Goal: Information Seeking & Learning: Understand process/instructions

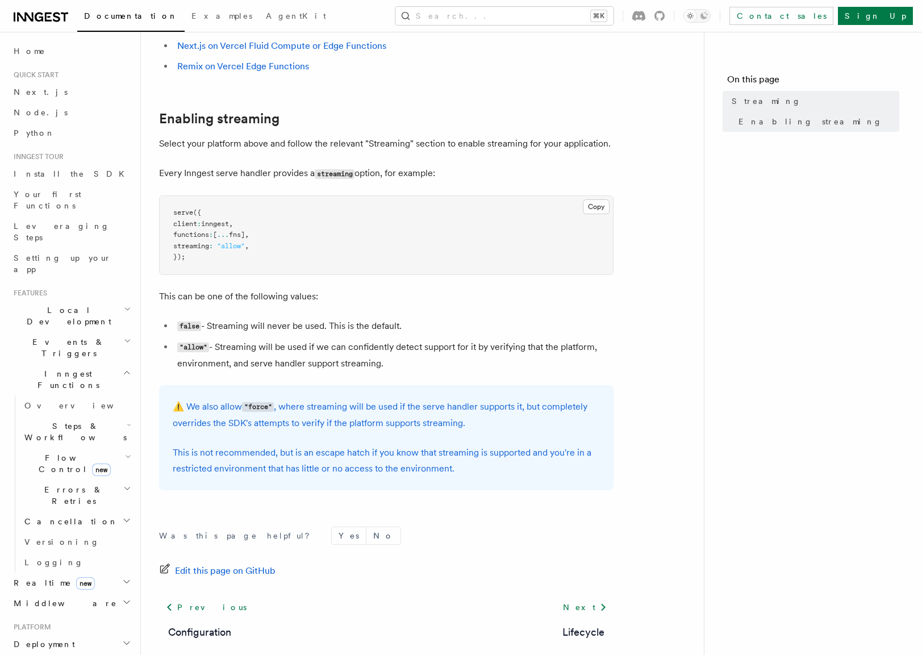
scroll to position [184, 0]
drag, startPoint x: 182, startPoint y: 243, endPoint x: 276, endPoint y: 246, distance: 93.8
click at [276, 246] on pre "serve ({ client : inngest , functions : [ ... fns] , streaming : "allow" , });" at bounding box center [386, 233] width 453 height 78
copy span "streaming : "allow" ,"
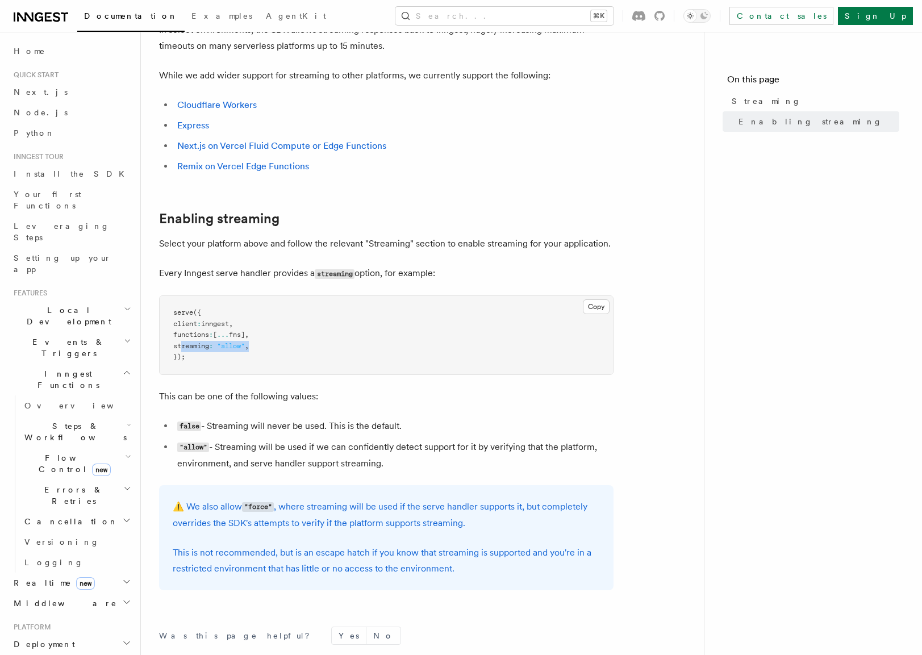
scroll to position [0, 0]
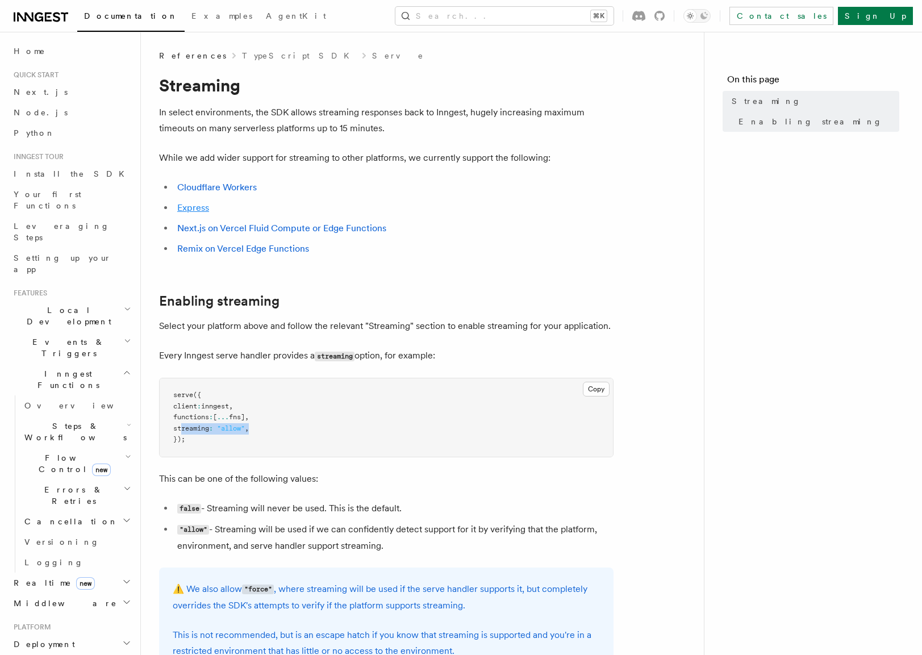
click at [191, 209] on link "Express" at bounding box center [193, 207] width 32 height 11
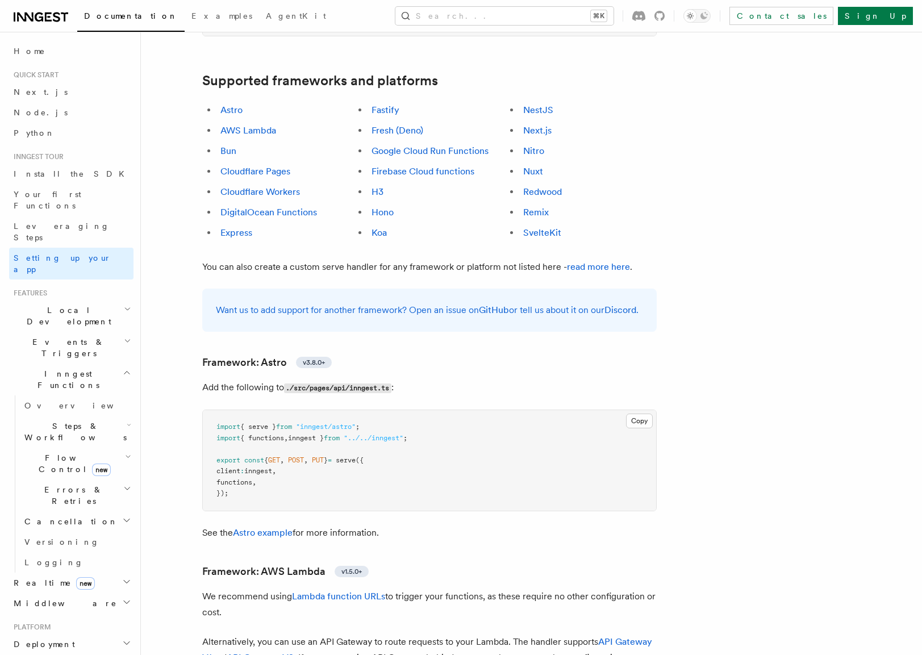
scroll to position [680, 0]
click at [241, 226] on link "Express" at bounding box center [236, 231] width 32 height 11
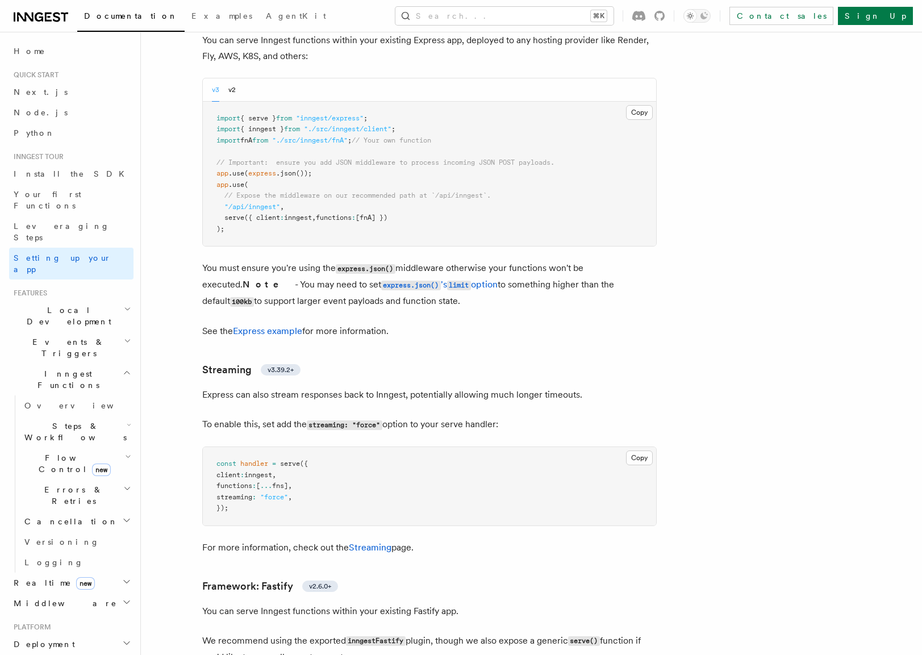
scroll to position [3096, 0]
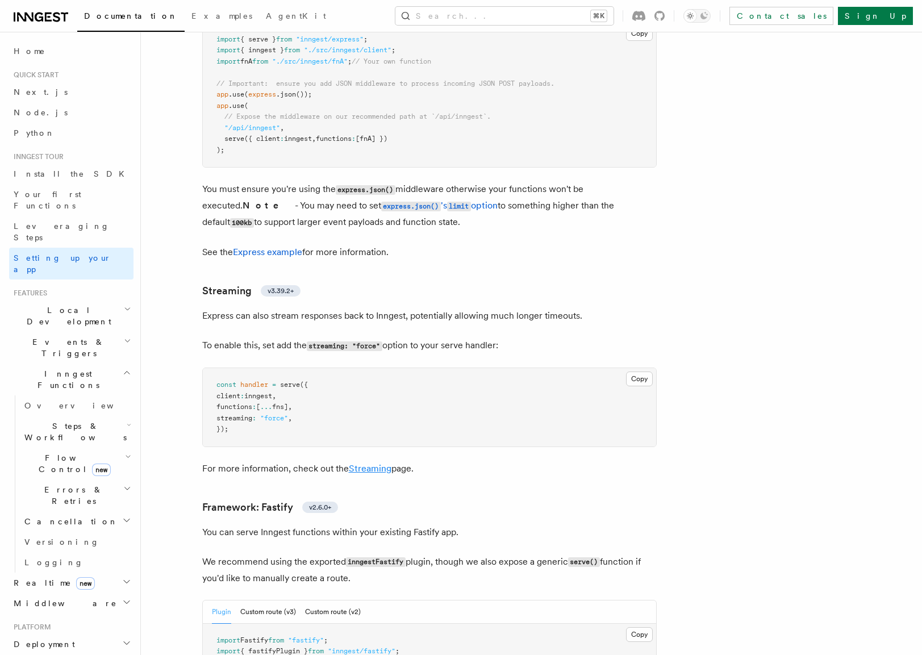
click at [363, 463] on link "Streaming" at bounding box center [370, 468] width 43 height 11
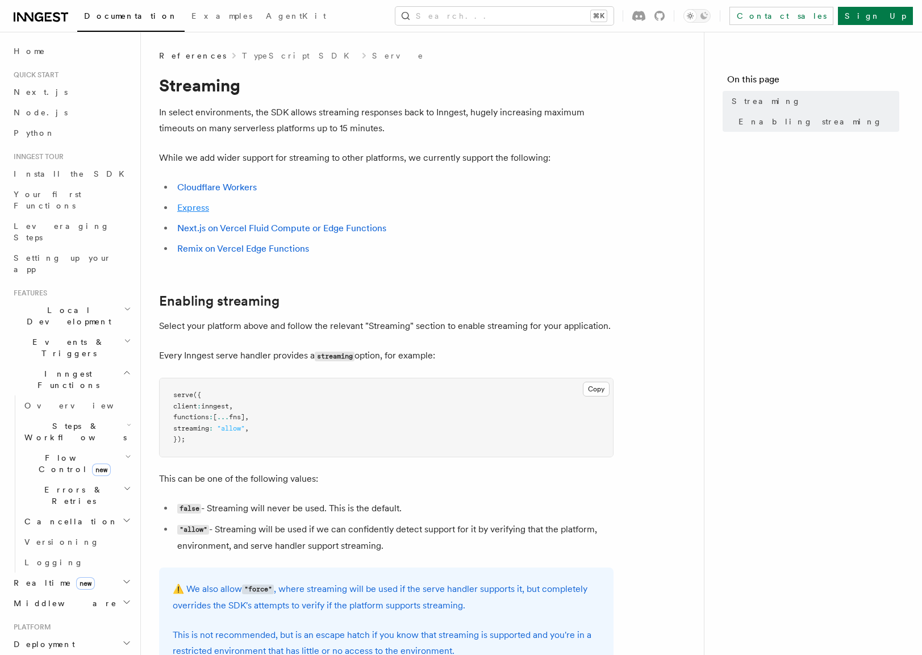
click at [203, 212] on link "Express" at bounding box center [193, 207] width 32 height 11
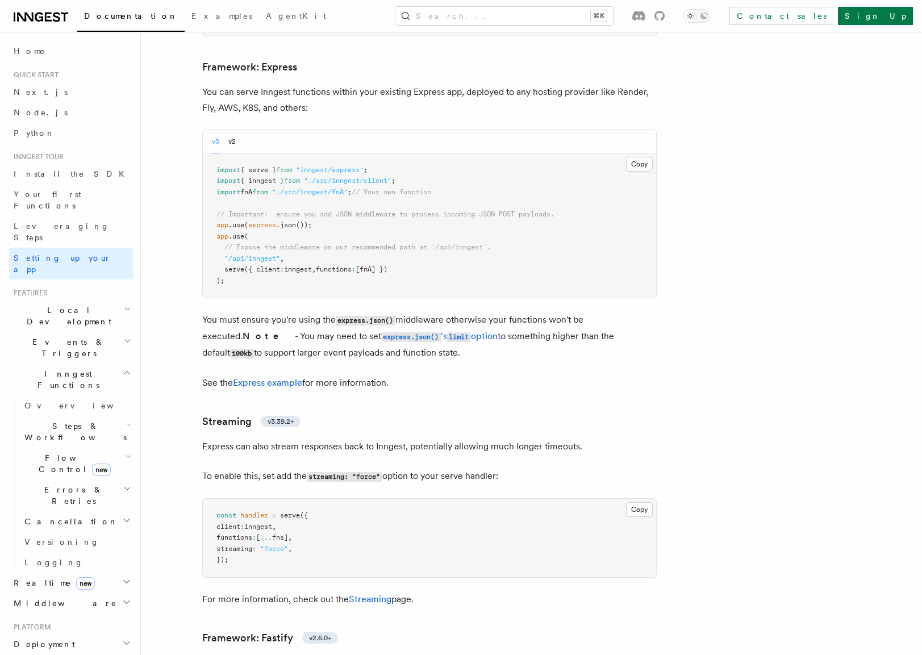
scroll to position [2962, 0]
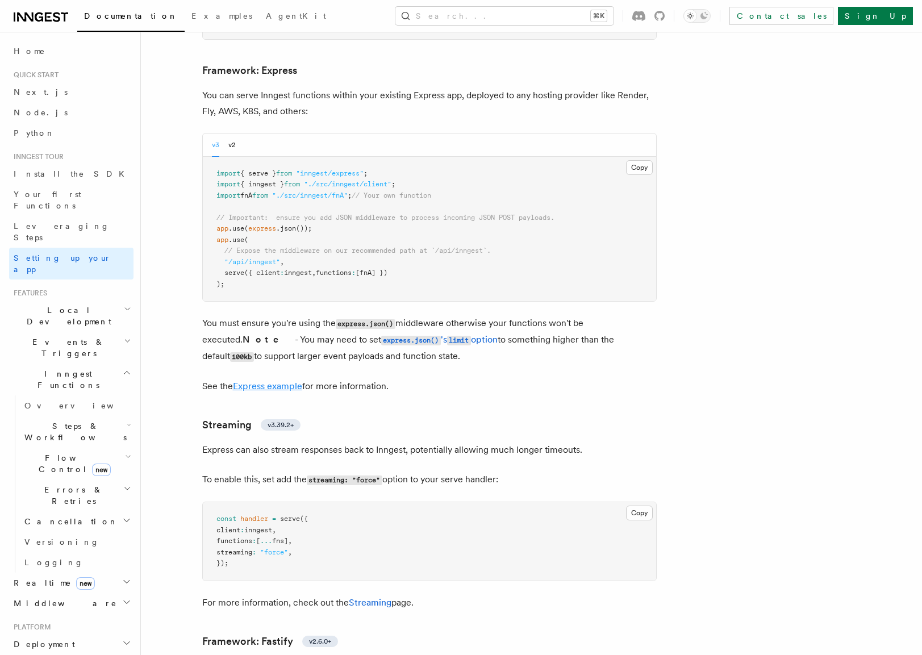
click at [278, 381] on link "Express example" at bounding box center [267, 386] width 69 height 11
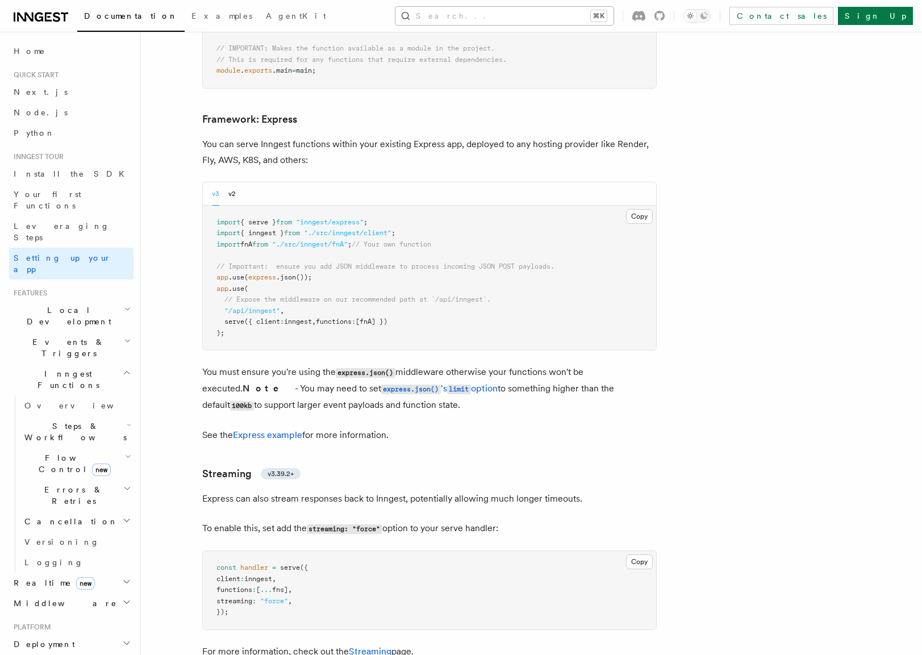
click at [501, 14] on button "Search... ⌘K" at bounding box center [504, 16] width 218 height 18
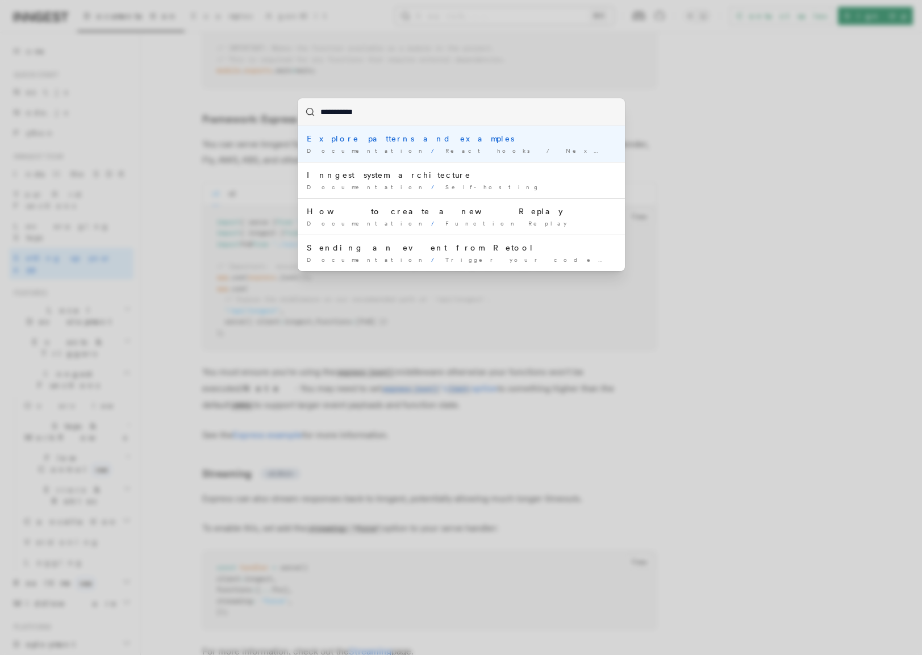
type input "**********"
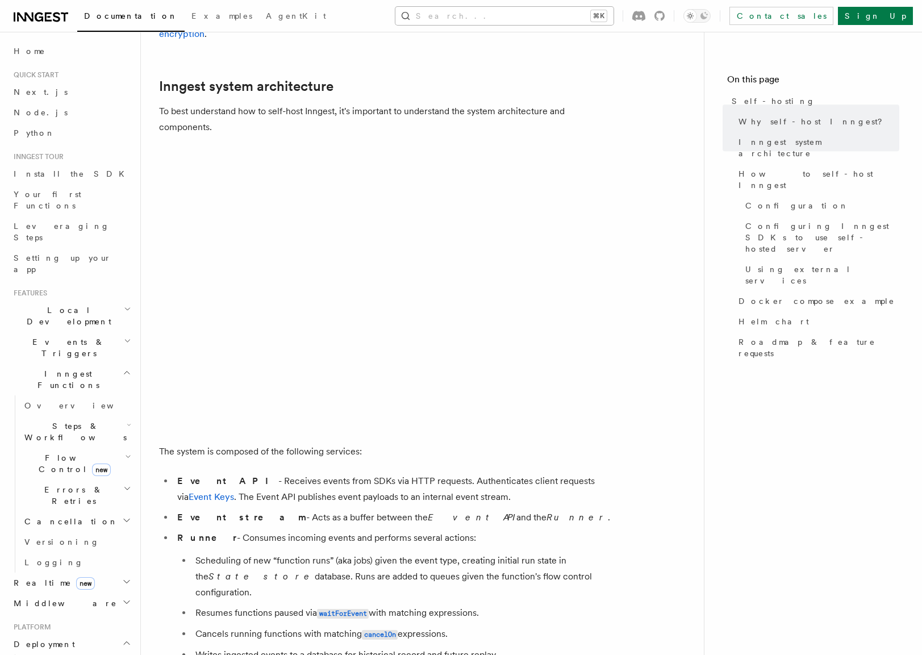
scroll to position [298, 0]
